Goal: Task Accomplishment & Management: Use online tool/utility

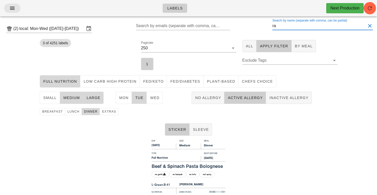
type input "ra"
click at [15, 8] on icon "button" at bounding box center [12, 8] width 6 height 6
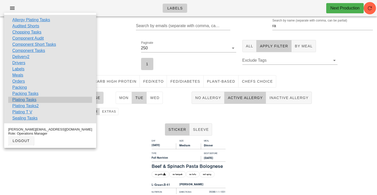
click at [20, 100] on link "Plating Tasks" at bounding box center [24, 100] width 24 height 6
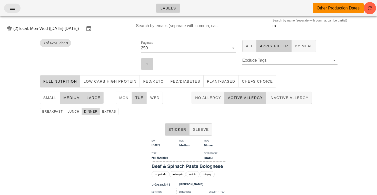
click at [11, 9] on icon "button" at bounding box center [12, 8] width 6 height 6
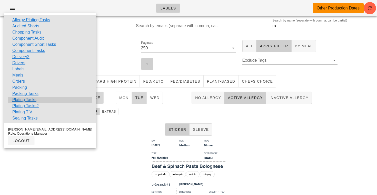
click at [23, 98] on link "Plating Tasks" at bounding box center [24, 100] width 24 height 6
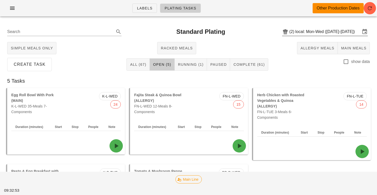
click at [315, 33] on input "local: Mon-Wed ([DATE]-[DATE])" at bounding box center [327, 32] width 65 height 8
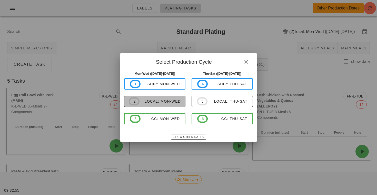
click at [159, 102] on div "local: Mon-Wed" at bounding box center [159, 101] width 41 height 4
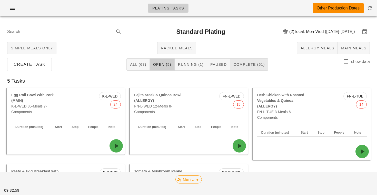
click at [262, 66] on span "Complete (61)" at bounding box center [249, 65] width 32 height 4
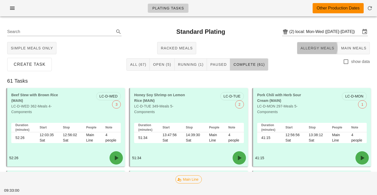
click at [327, 51] on button "Allergy Meals" at bounding box center [317, 48] width 41 height 12
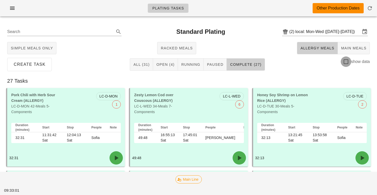
click at [343, 60] on div at bounding box center [345, 61] width 9 height 9
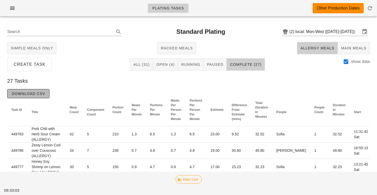
click at [45, 94] on span "Download CSV" at bounding box center [29, 94] width 34 height 4
click at [344, 62] on div at bounding box center [345, 61] width 9 height 9
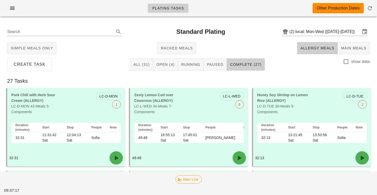
click at [271, 49] on div "Simple Meals Only Racked Meals Allergy Meals Main Meals" at bounding box center [188, 48] width 370 height 16
click at [356, 49] on span "Main Meals" at bounding box center [353, 48] width 26 height 4
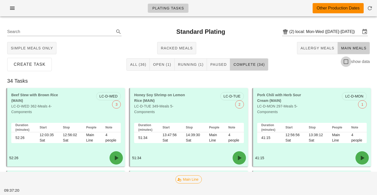
click at [344, 63] on div at bounding box center [345, 61] width 9 height 9
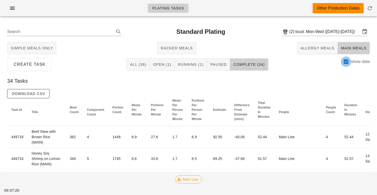
checkbox input "true"
click at [36, 94] on span "Download CSV" at bounding box center [29, 94] width 34 height 4
click at [305, 27] on div "Search Standard Plating (2) local: Mon-Wed ([DATE]-[DATE])" at bounding box center [188, 32] width 370 height 16
click at [308, 33] on input "local: Mon-Wed ([DATE]-[DATE])" at bounding box center [327, 32] width 65 height 8
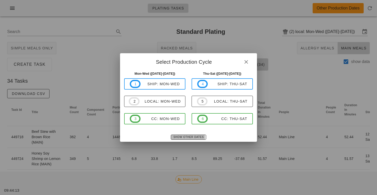
click at [177, 137] on span "Show Other Dates" at bounding box center [188, 137] width 30 height 3
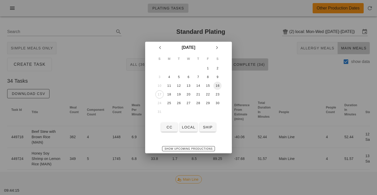
click at [215, 84] on div "16" at bounding box center [217, 86] width 8 height 4
click at [207, 66] on button "1" at bounding box center [207, 68] width 8 height 8
click at [216, 69] on div "2" at bounding box center [217, 69] width 8 height 4
click at [186, 76] on div "6" at bounding box center [188, 77] width 8 height 4
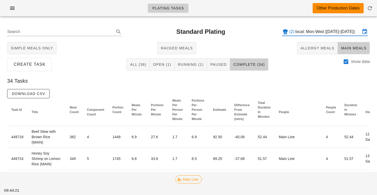
click at [311, 31] on input "local: Mon-Wed ([DATE]-[DATE])" at bounding box center [327, 32] width 65 height 8
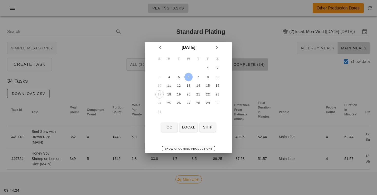
click at [270, 101] on div at bounding box center [188, 97] width 377 height 195
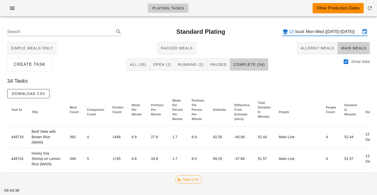
click at [301, 36] on div "(2) local: Mon-Wed ([DATE]-[DATE])" at bounding box center [325, 32] width 86 height 8
click at [314, 29] on input "local: Mon-Wed ([DATE]-[DATE])" at bounding box center [327, 32] width 65 height 8
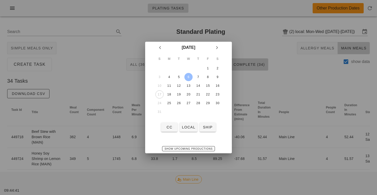
click at [169, 30] on div at bounding box center [188, 97] width 377 height 195
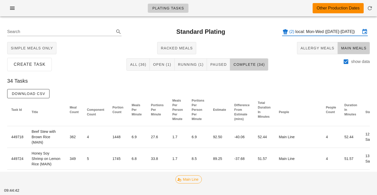
click at [311, 29] on input "local: Mon-Wed ([DATE]-[DATE])" at bounding box center [327, 32] width 65 height 8
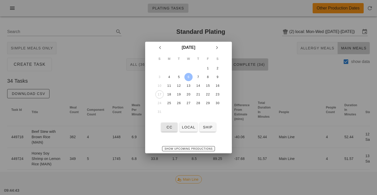
click at [170, 127] on span "CC" at bounding box center [169, 127] width 12 height 4
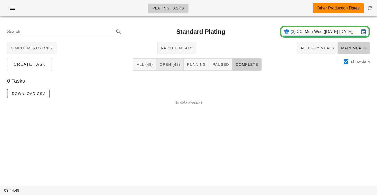
click at [177, 64] on span "Open (48)" at bounding box center [169, 65] width 21 height 4
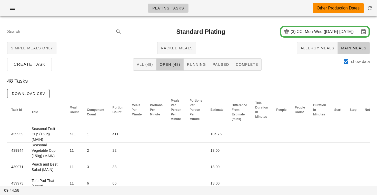
click at [307, 30] on input "CC: Mon-Wed ([DATE]-[DATE])" at bounding box center [327, 32] width 63 height 8
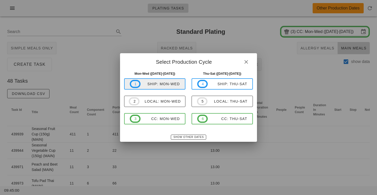
click at [164, 87] on span "1 ship: Mon-Wed" at bounding box center [155, 84] width 50 height 8
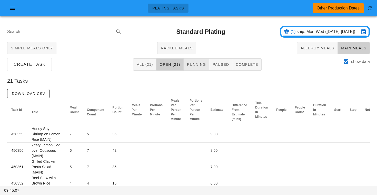
click at [208, 69] on button "Running" at bounding box center [196, 64] width 26 height 12
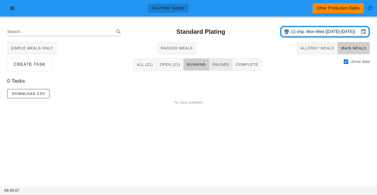
click at [220, 67] on button "Paused" at bounding box center [220, 64] width 23 height 12
click at [243, 65] on span "Complete" at bounding box center [246, 65] width 23 height 4
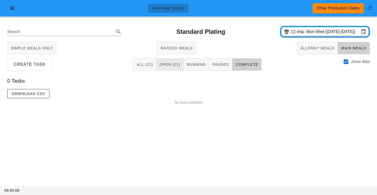
click at [169, 61] on button "Open (21)" at bounding box center [169, 64] width 27 height 12
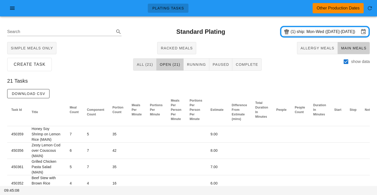
click at [146, 64] on span "All (21)" at bounding box center [144, 65] width 16 height 4
click at [175, 70] on button "Open (21)" at bounding box center [169, 64] width 27 height 12
click at [190, 68] on button "Running" at bounding box center [196, 64] width 26 height 12
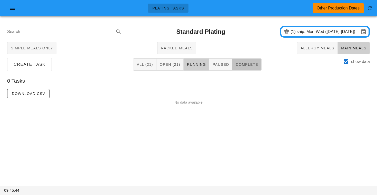
click at [241, 63] on span "Complete" at bounding box center [246, 65] width 23 height 4
click at [230, 64] on button "Paused" at bounding box center [220, 64] width 23 height 12
click at [232, 64] on button "Complete" at bounding box center [246, 64] width 29 height 12
click at [306, 27] on div "(1) ship: Mon-Wed ([DATE]-[DATE])" at bounding box center [325, 32] width 90 height 12
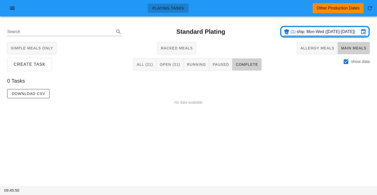
click at [306, 28] on input "ship: Mon-Wed ([DATE]-[DATE])" at bounding box center [327, 32] width 63 height 8
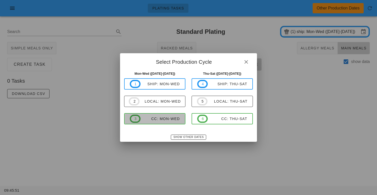
click at [177, 123] on span "3 CC: Mon-Wed" at bounding box center [155, 119] width 50 height 8
type input "CC: Mon-Wed ([DATE]-[DATE])"
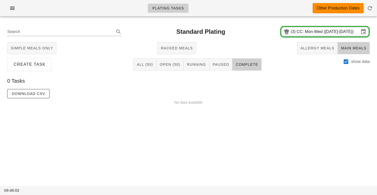
click at [89, 1] on div "Plating Tasks Other Production Dates" at bounding box center [188, 8] width 377 height 16
